Goal: Transaction & Acquisition: Download file/media

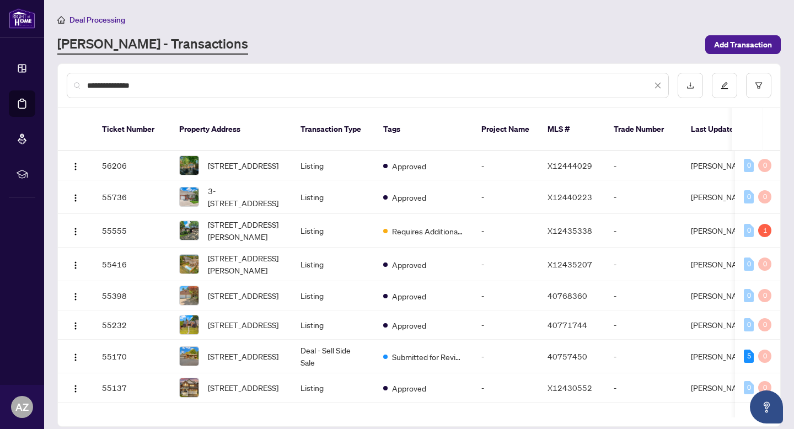
type input "**********"
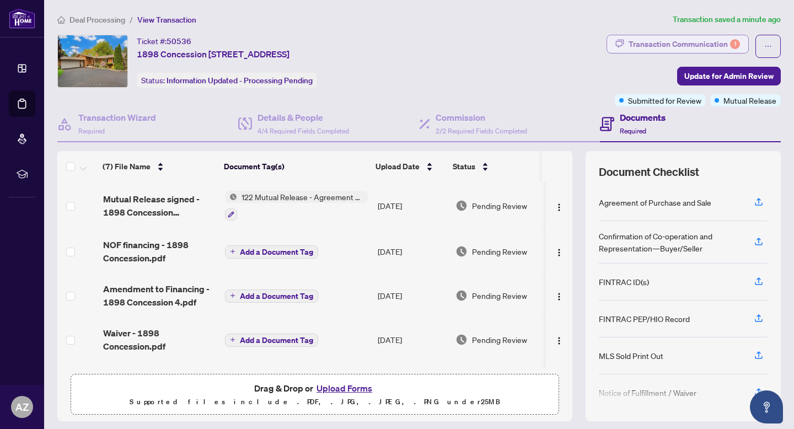
click at [651, 42] on div "Transaction Communication 1" at bounding box center [683, 44] width 111 height 18
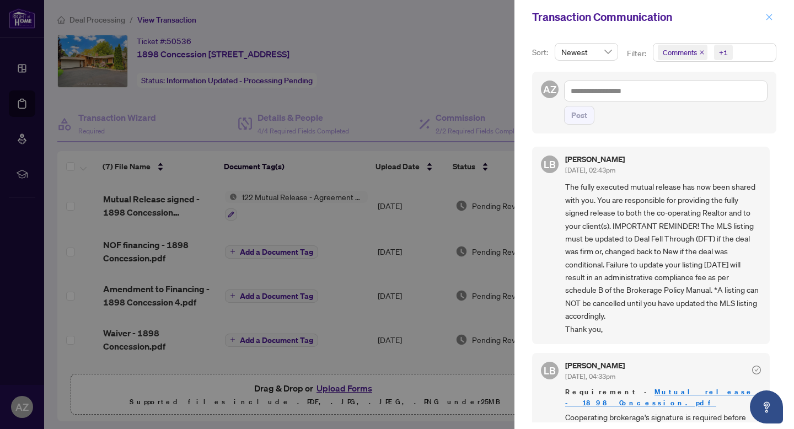
click at [767, 25] on span "button" at bounding box center [769, 17] width 8 height 18
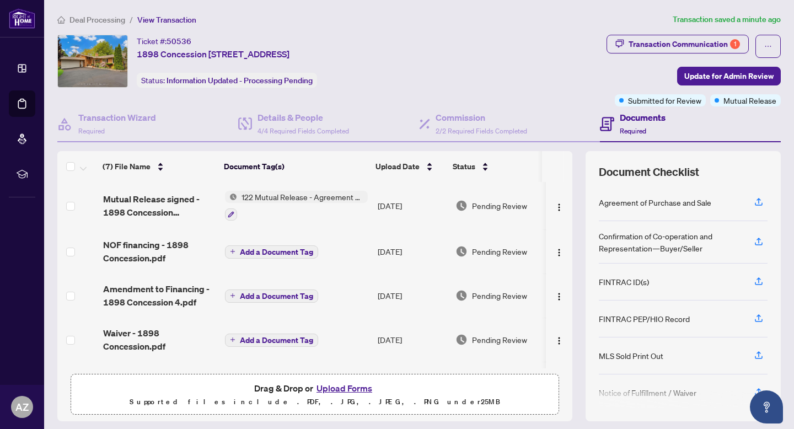
click at [173, 195] on span "Mutual Release signed - 1898 Concession EXECUTED.pdf" at bounding box center [160, 205] width 114 height 26
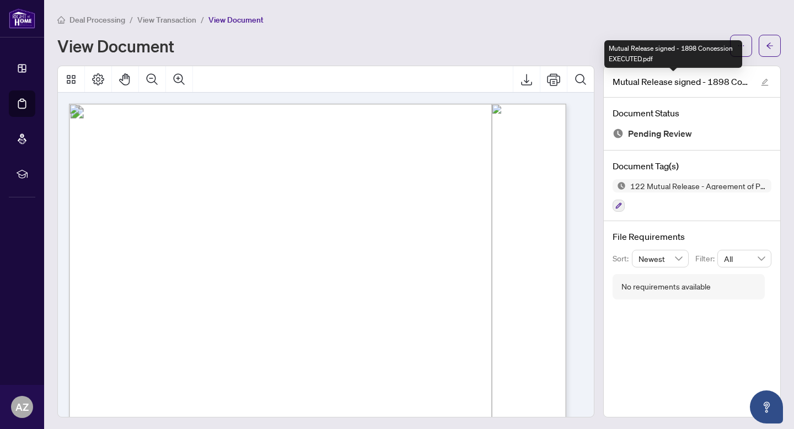
click at [733, 49] on div "Mutual Release signed - 1898 Concession EXECUTED.pdf" at bounding box center [673, 54] width 138 height 28
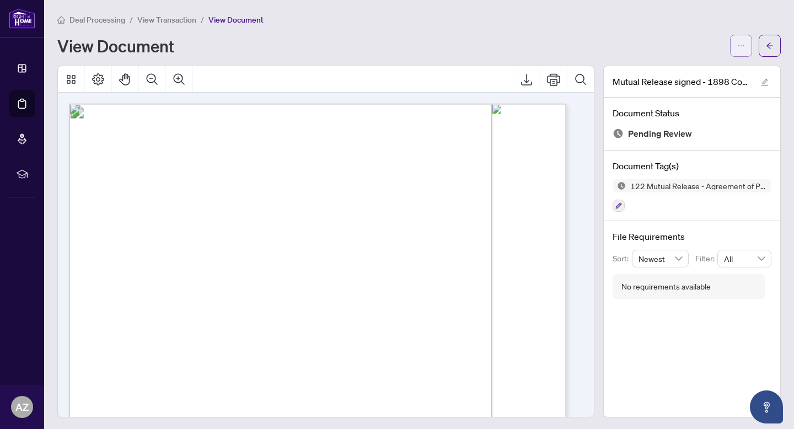
click at [737, 41] on span "button" at bounding box center [741, 46] width 8 height 18
click at [676, 71] on span "Download" at bounding box center [693, 70] width 84 height 12
